Goal: Find specific page/section: Find specific page/section

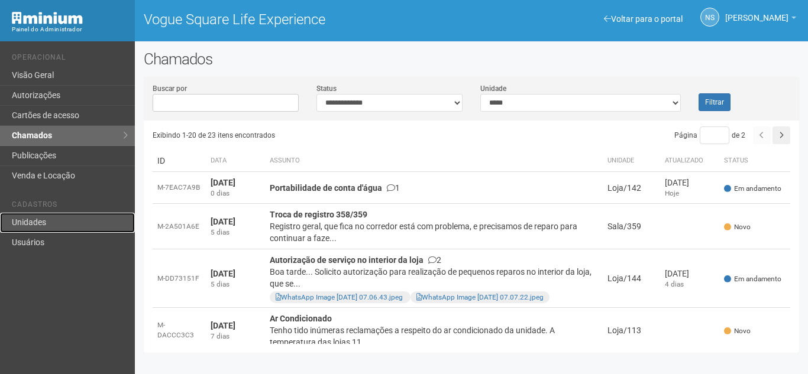
click at [119, 230] on link "Unidades" at bounding box center [67, 223] width 135 height 20
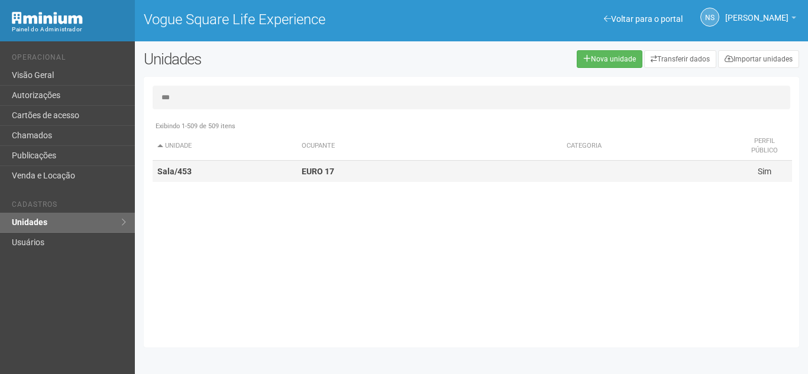
type input "***"
click at [349, 178] on td "EURO 17" at bounding box center [429, 172] width 265 height 22
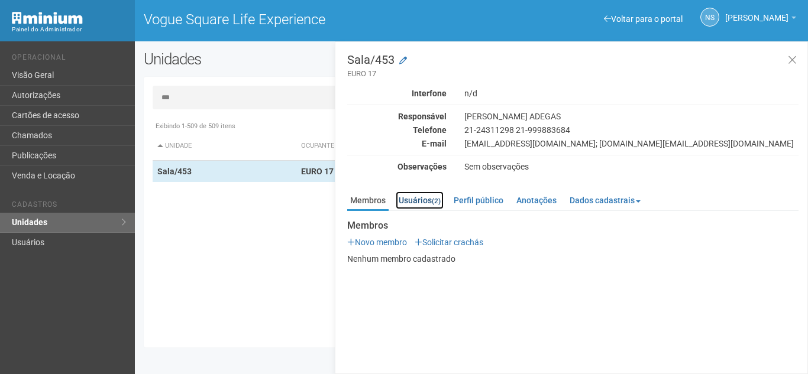
click at [420, 205] on link "Usuários (2)" at bounding box center [420, 201] width 48 height 18
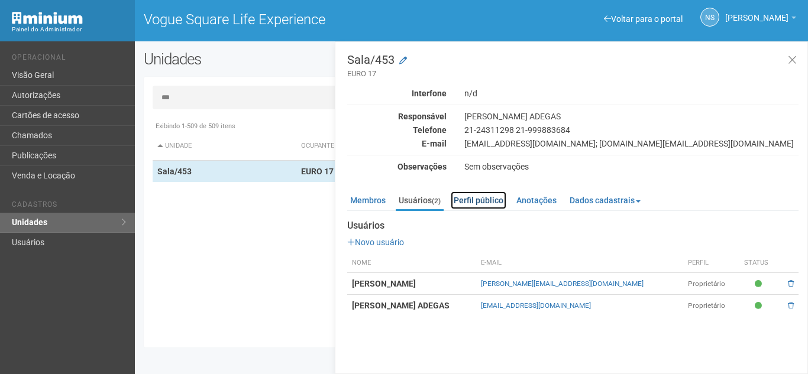
click at [464, 204] on link "Perfil público" at bounding box center [479, 201] width 56 height 18
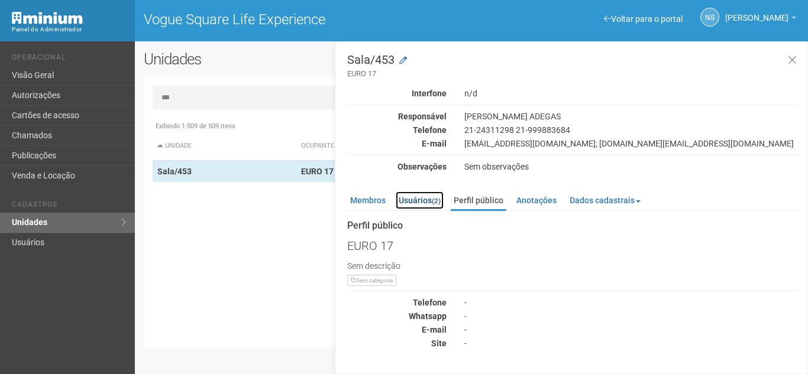
click at [425, 199] on link "Usuários (2)" at bounding box center [420, 201] width 48 height 18
